Goal: Information Seeking & Learning: Compare options

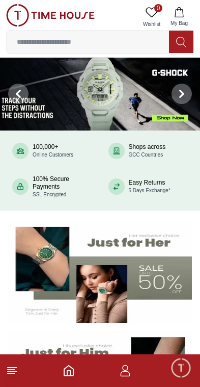
click at [16, 16] on img at bounding box center [50, 15] width 89 height 22
click at [9, 376] on icon at bounding box center [12, 371] width 12 height 12
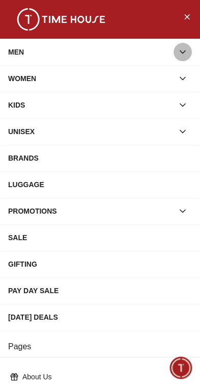
click at [178, 52] on icon "button" at bounding box center [183, 52] width 10 height 10
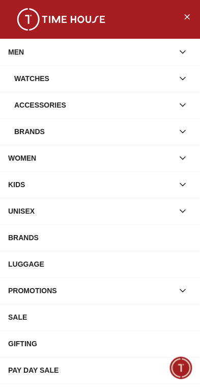
click at [182, 79] on icon "button" at bounding box center [183, 79] width 5 height 3
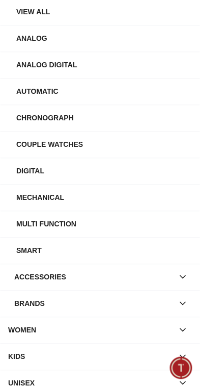
scroll to position [94, 0]
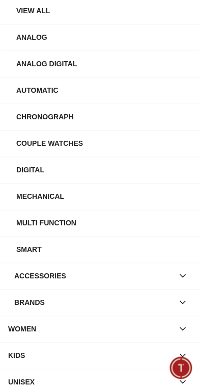
click at [186, 301] on icon "button" at bounding box center [183, 302] width 5 height 3
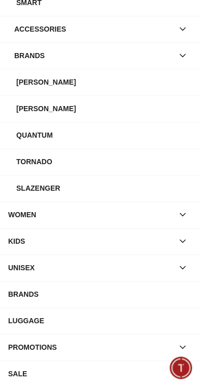
scroll to position [341, 0]
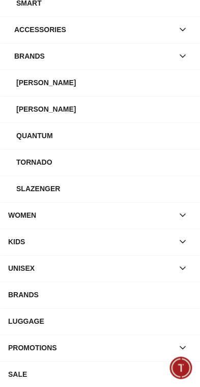
click at [185, 237] on icon "button" at bounding box center [183, 242] width 10 height 10
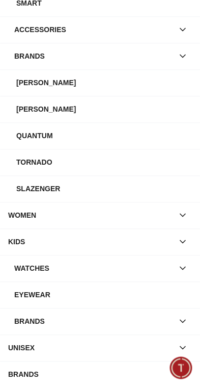
click at [190, 244] on button "button" at bounding box center [183, 242] width 18 height 18
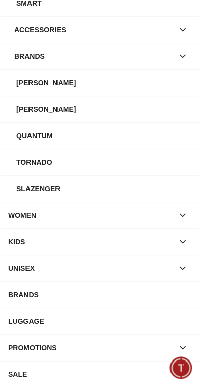
click at [191, 269] on button "button" at bounding box center [183, 268] width 18 height 18
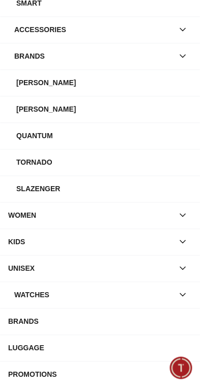
click at [185, 296] on icon "button" at bounding box center [183, 295] width 10 height 10
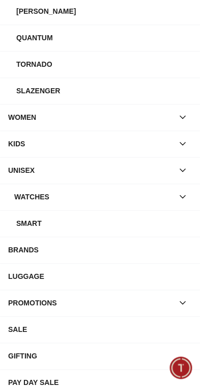
scroll to position [440, 0]
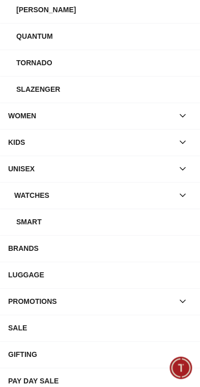
click at [156, 245] on div "BRANDS" at bounding box center [100, 248] width 184 height 18
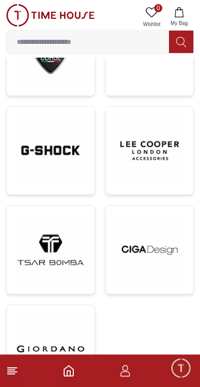
scroll to position [976, 0]
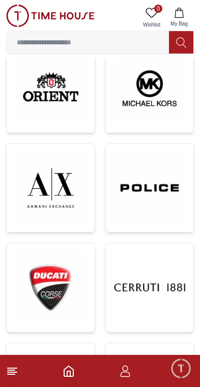
click at [30, 203] on img at bounding box center [51, 187] width 72 height 72
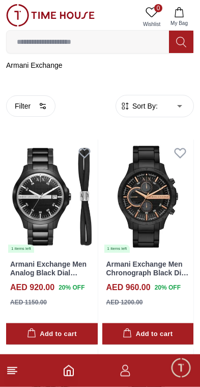
scroll to position [162, 0]
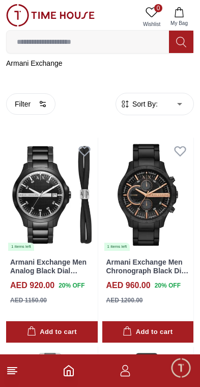
click at [151, 103] on span "Sort By:" at bounding box center [145, 104] width 28 height 10
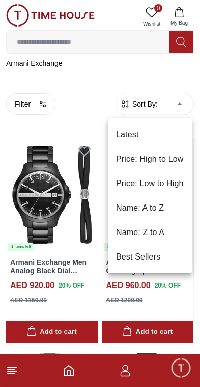
click at [169, 186] on li "Price: Low to High" at bounding box center [150, 183] width 84 height 24
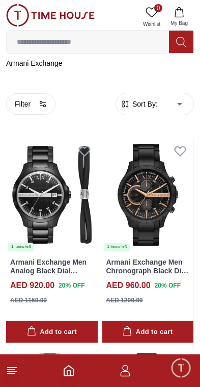
type input "*"
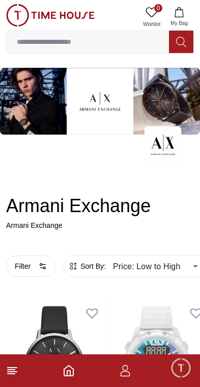
click at [65, 375] on icon "Home" at bounding box center [68, 371] width 9 height 10
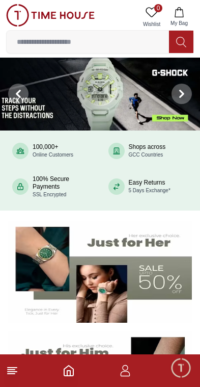
click at [137, 40] on input at bounding box center [88, 42] width 163 height 20
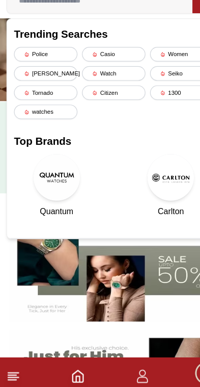
click at [33, 176] on img at bounding box center [50, 196] width 41 height 41
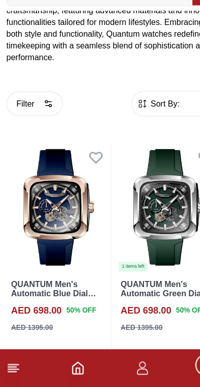
scroll to position [204, 0]
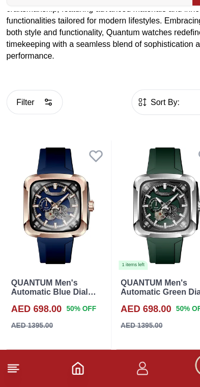
click at [134, 133] on span "Sort By:" at bounding box center [145, 138] width 28 height 10
click at [152, 133] on span "Sort By:" at bounding box center [145, 138] width 28 height 10
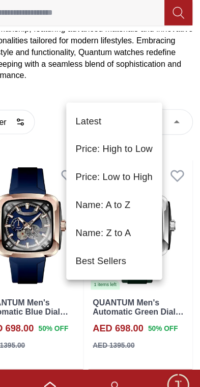
click at [158, 110] on div at bounding box center [100, 193] width 200 height 387
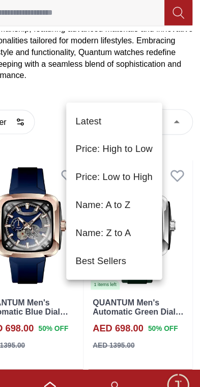
click at [122, 174] on li "Price: Low to High" at bounding box center [125, 186] width 84 height 24
type input "*"
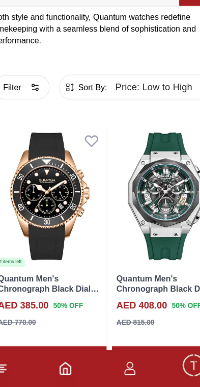
scroll to position [258, 1]
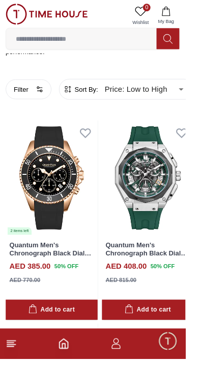
click at [116, 39] on input at bounding box center [88, 42] width 163 height 20
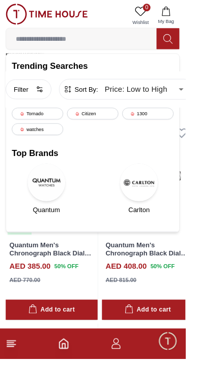
scroll to position [184, 0]
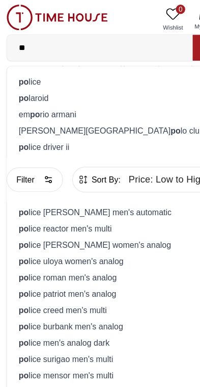
type input "**"
click at [69, 116] on div "[PERSON_NAME] hills po lo club" at bounding box center [100, 114] width 175 height 14
